Goal: Navigation & Orientation: Go to known website

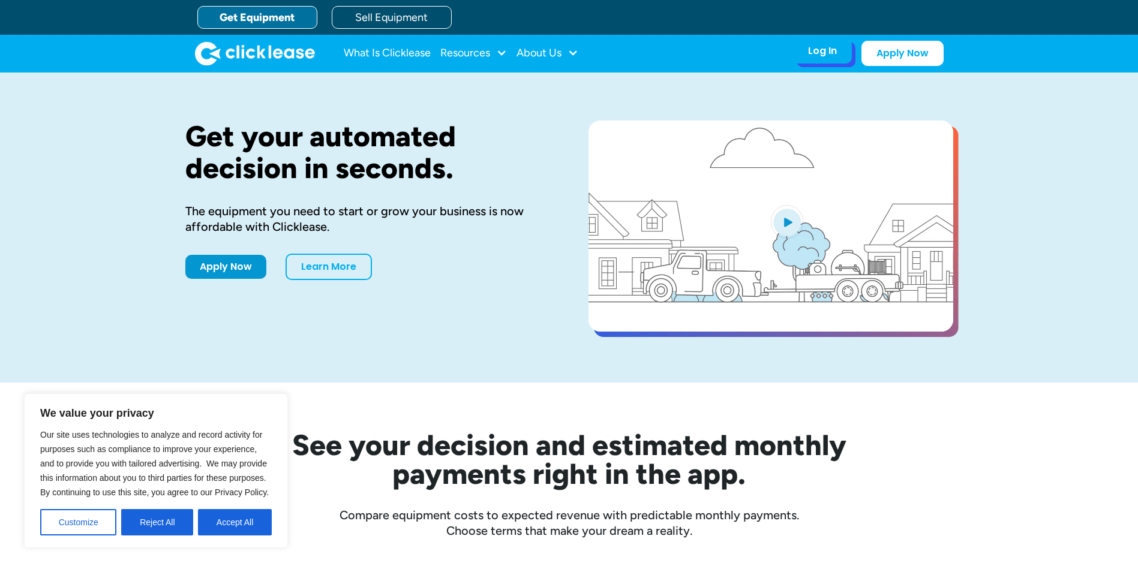
click at [812, 57] on div "Log In" at bounding box center [822, 51] width 29 height 12
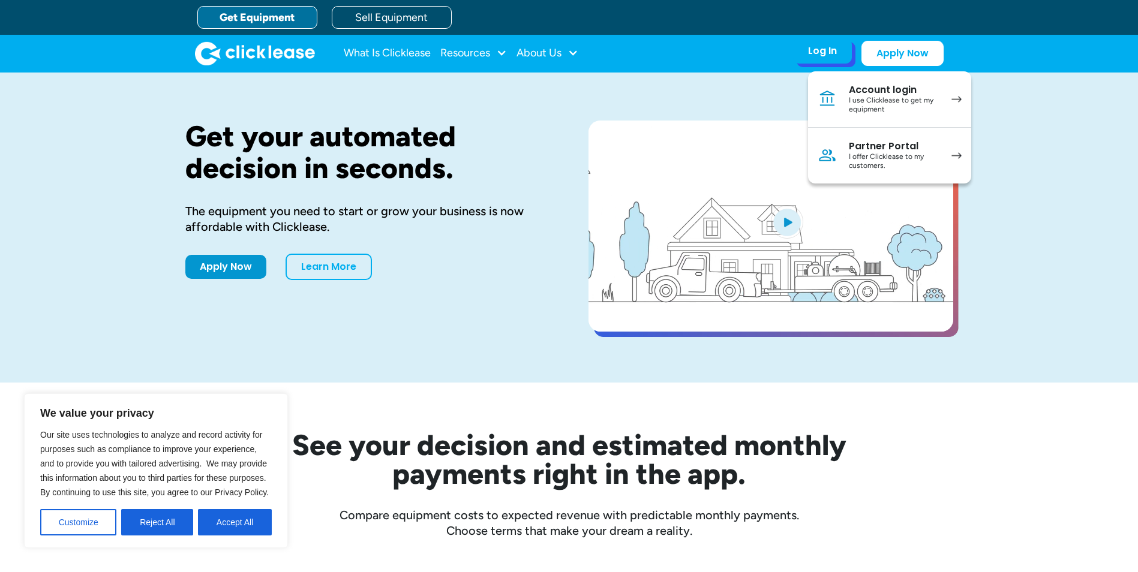
click at [858, 164] on div "I offer Clicklease to my customers." at bounding box center [894, 161] width 91 height 19
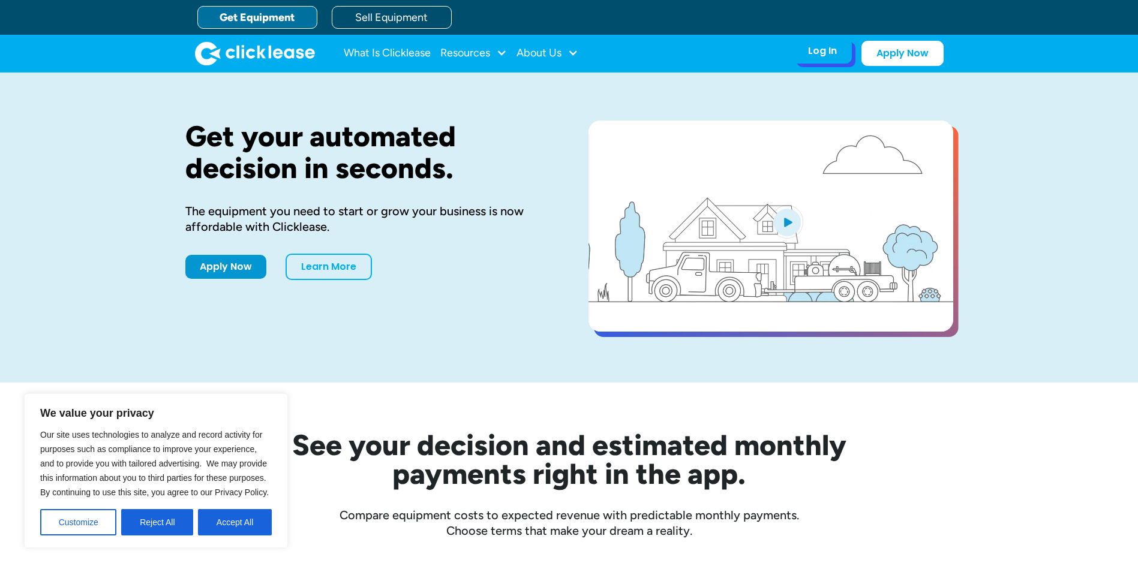
click at [839, 56] on div "Log In Account login I use Clicklease to get my equipment Partner Portal I offe…" at bounding box center [822, 50] width 59 height 25
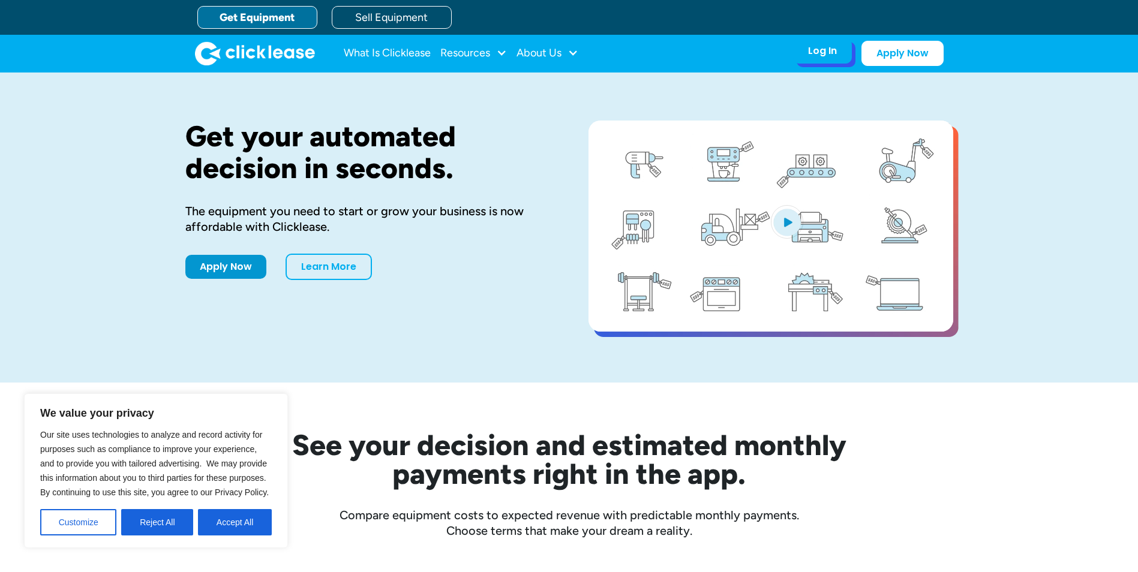
click at [834, 60] on div "Log In Account login I use Clicklease to get my equipment Partner Portal I offe…" at bounding box center [822, 50] width 59 height 25
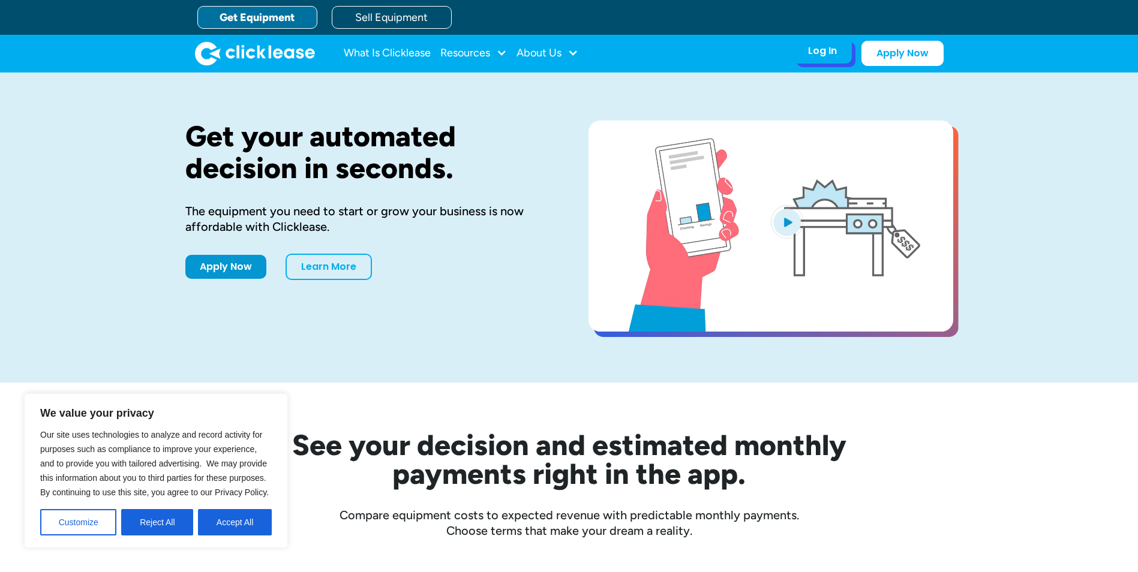
click at [825, 64] on div "Log In Account login I use Clicklease to get my equipment Partner Portal I offe…" at bounding box center [822, 50] width 59 height 25
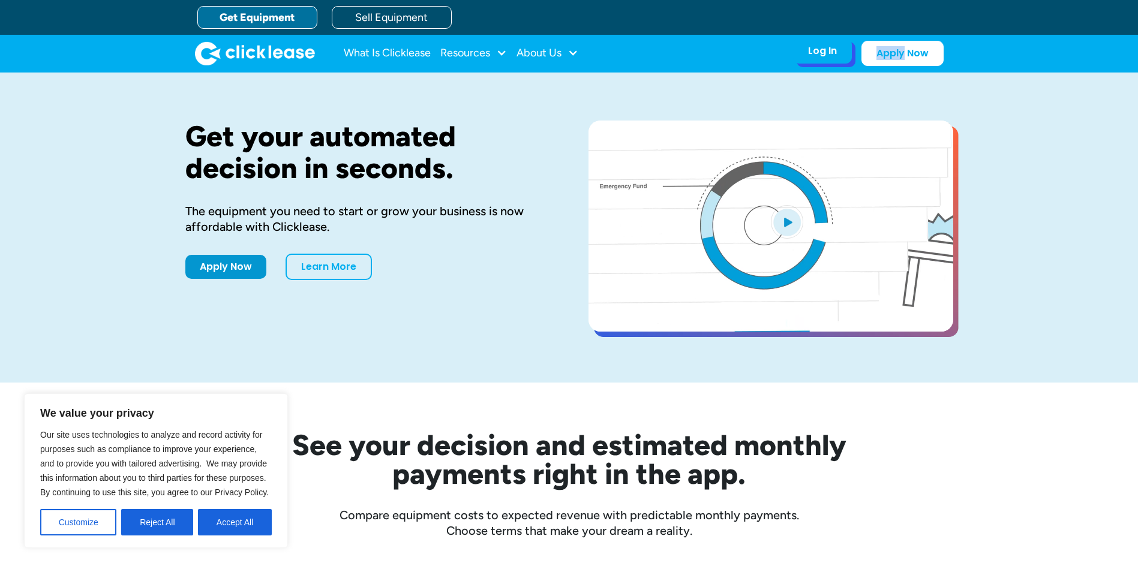
click at [826, 64] on div "Log In Account login I use Clicklease to get my equipment Partner Portal I offe…" at bounding box center [822, 50] width 59 height 25
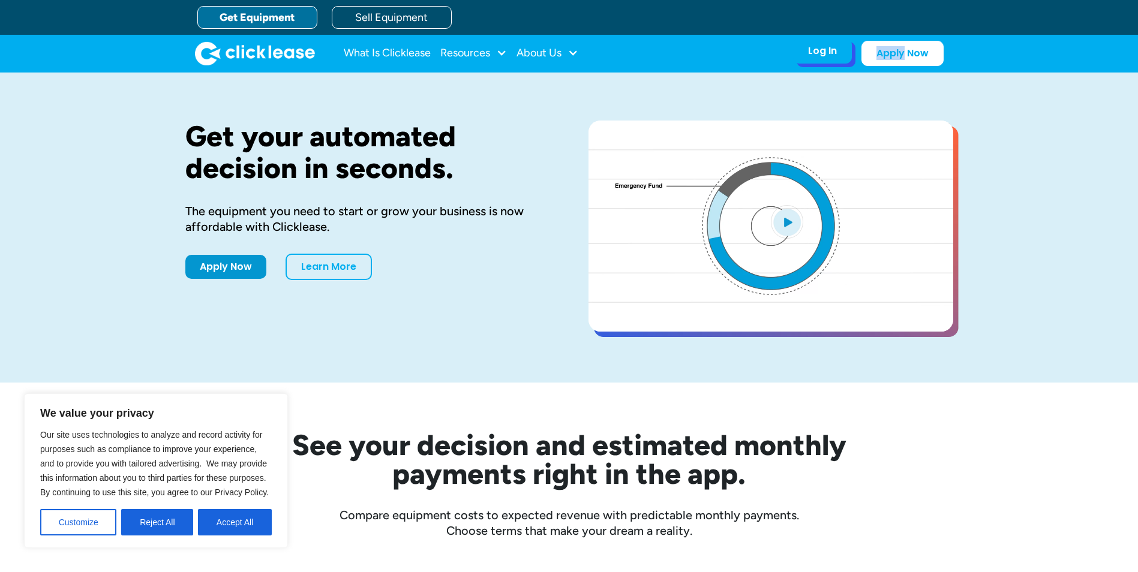
drag, startPoint x: 826, startPoint y: 64, endPoint x: 824, endPoint y: 49, distance: 15.1
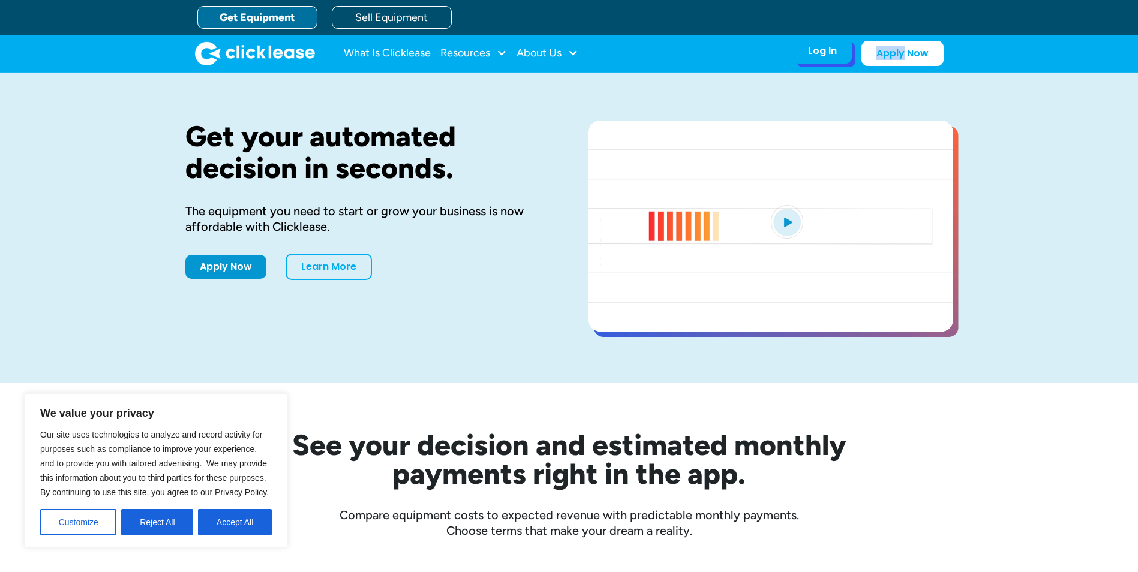
click at [824, 49] on div "Log In" at bounding box center [822, 51] width 29 height 12
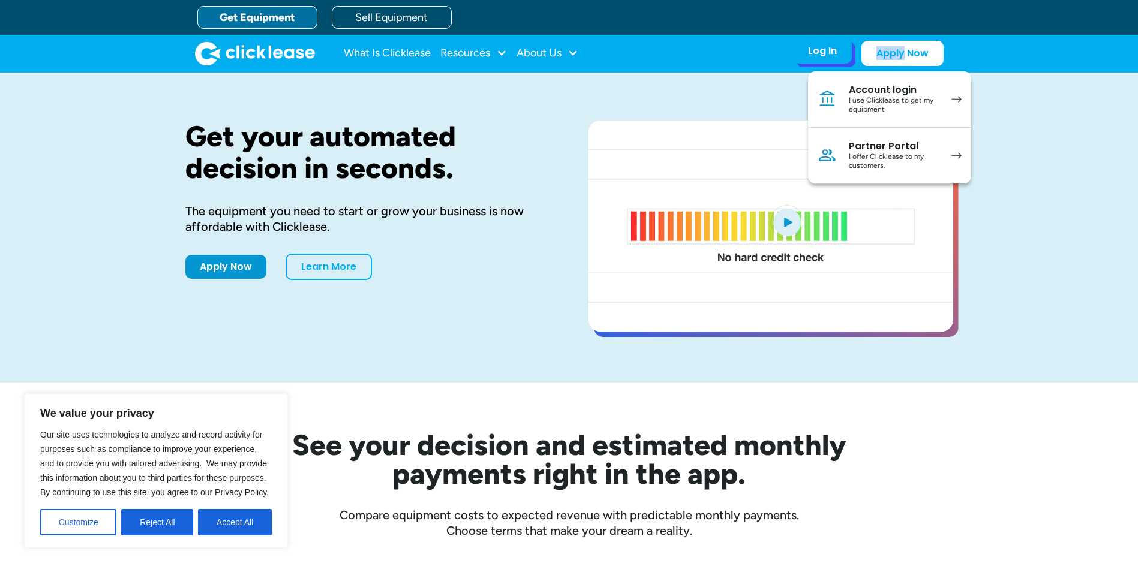
click at [864, 134] on link "Partner Portal I offer Clicklease to my customers." at bounding box center [889, 156] width 163 height 56
